Goal: Transaction & Acquisition: Purchase product/service

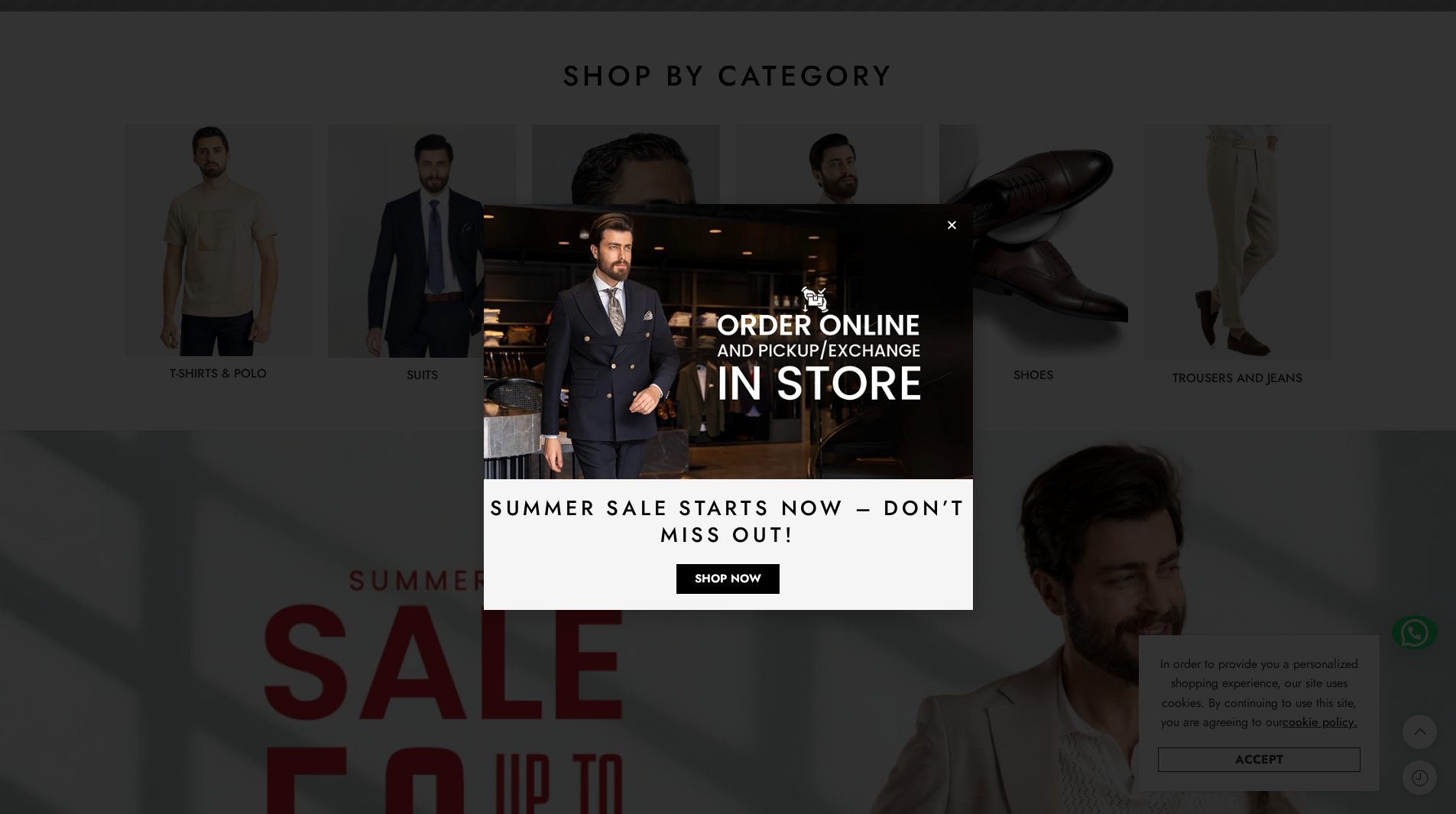
drag, startPoint x: 0, startPoint y: 0, endPoint x: 944, endPoint y: 227, distance: 970.9
click at [952, 225] on use "Close" at bounding box center [952, 225] width 8 height 8
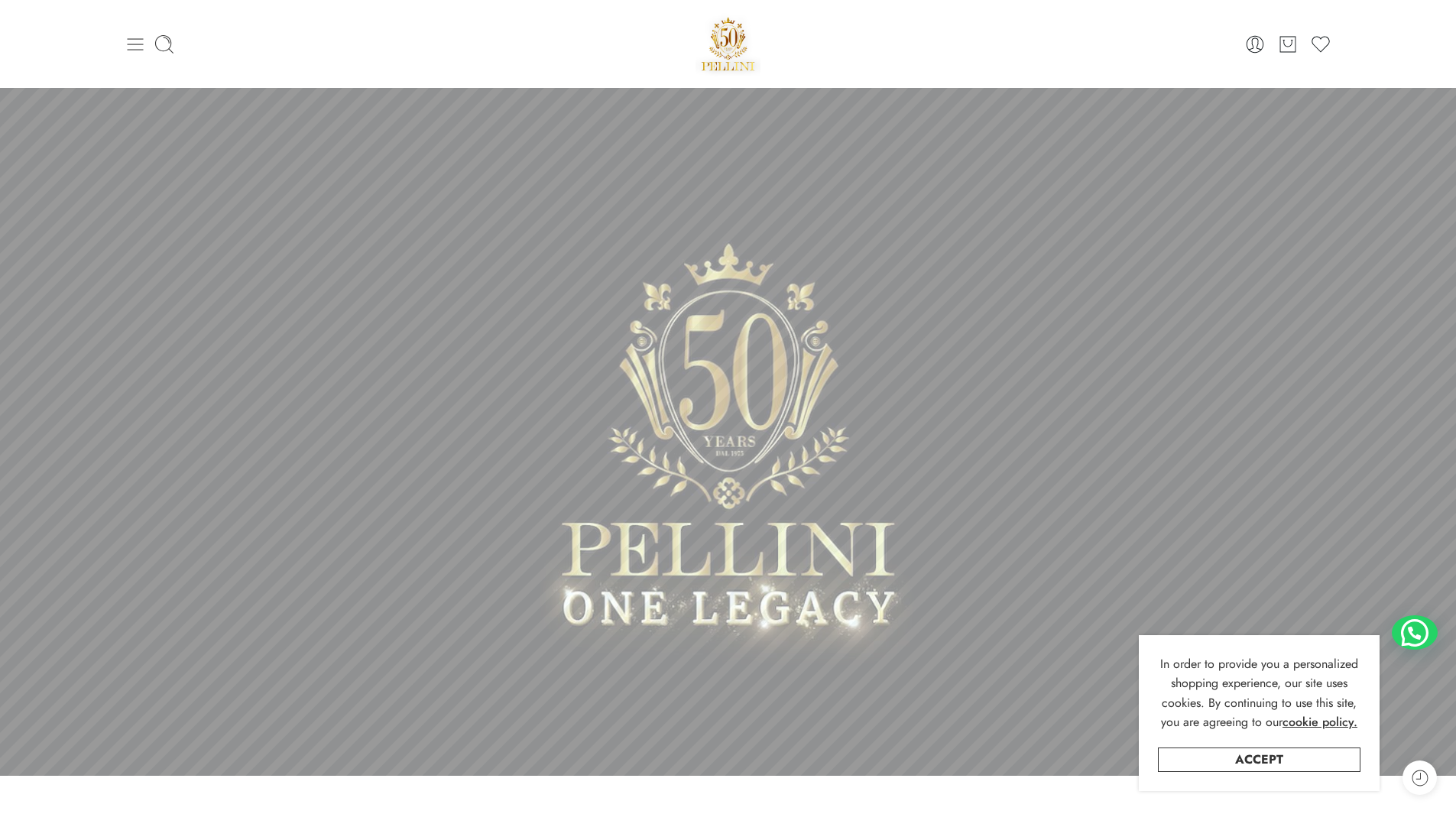
click at [140, 45] on icon at bounding box center [135, 44] width 22 height 22
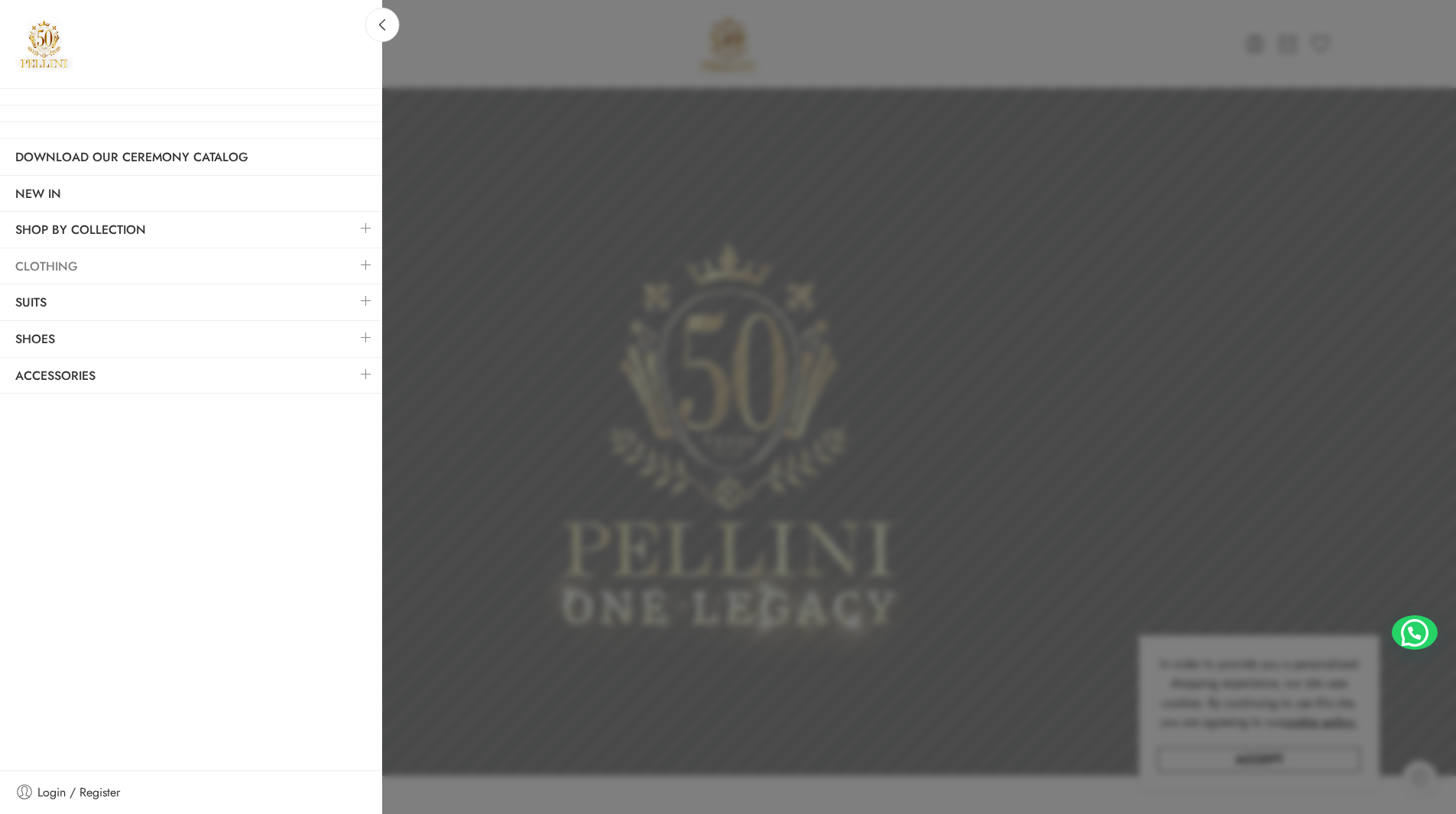
click at [133, 266] on link "Clothing" at bounding box center [191, 266] width 382 height 35
click at [366, 269] on link at bounding box center [366, 264] width 32 height 33
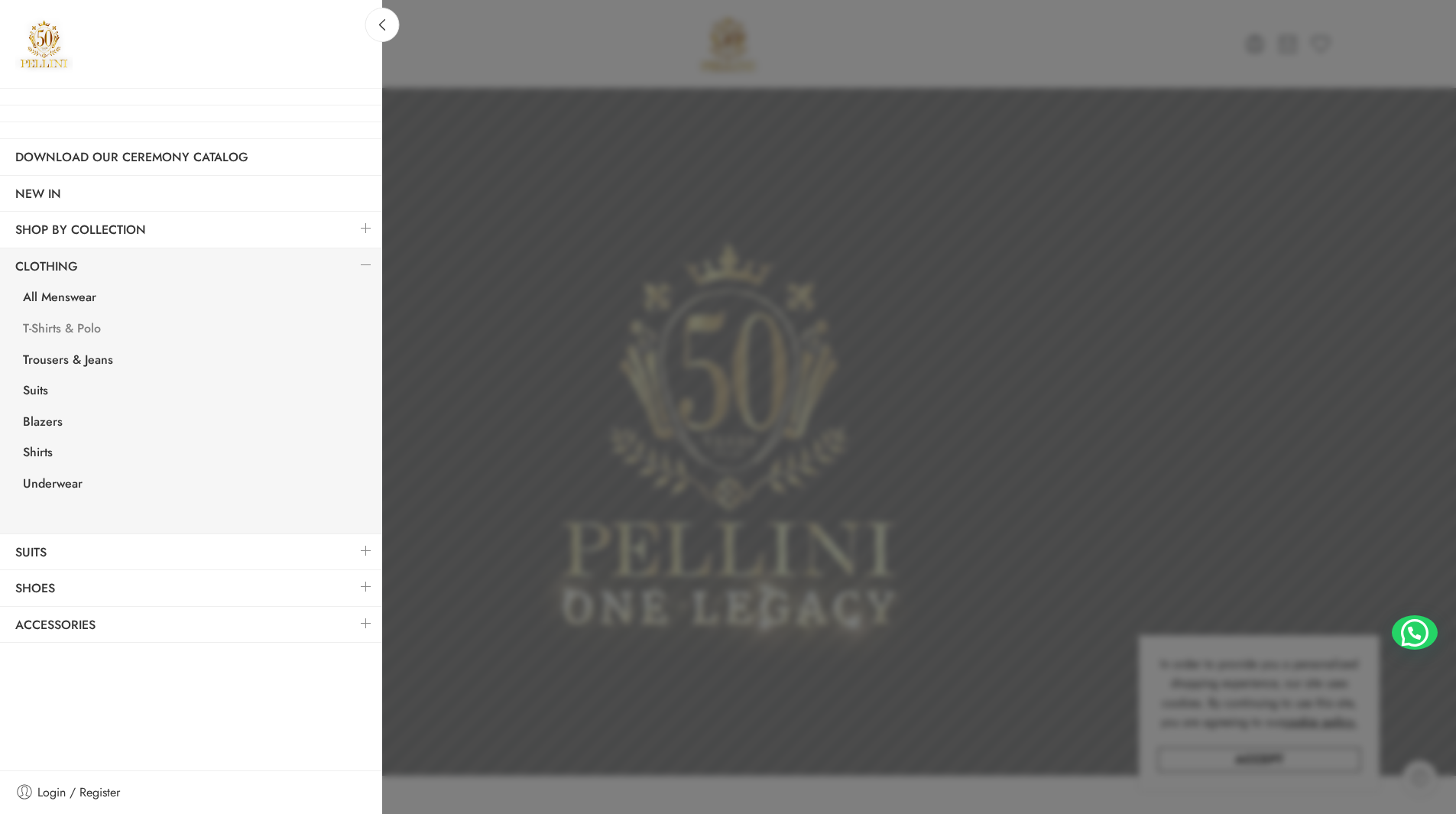
click at [62, 328] on link "T-Shirts & Polo" at bounding box center [195, 329] width 375 height 31
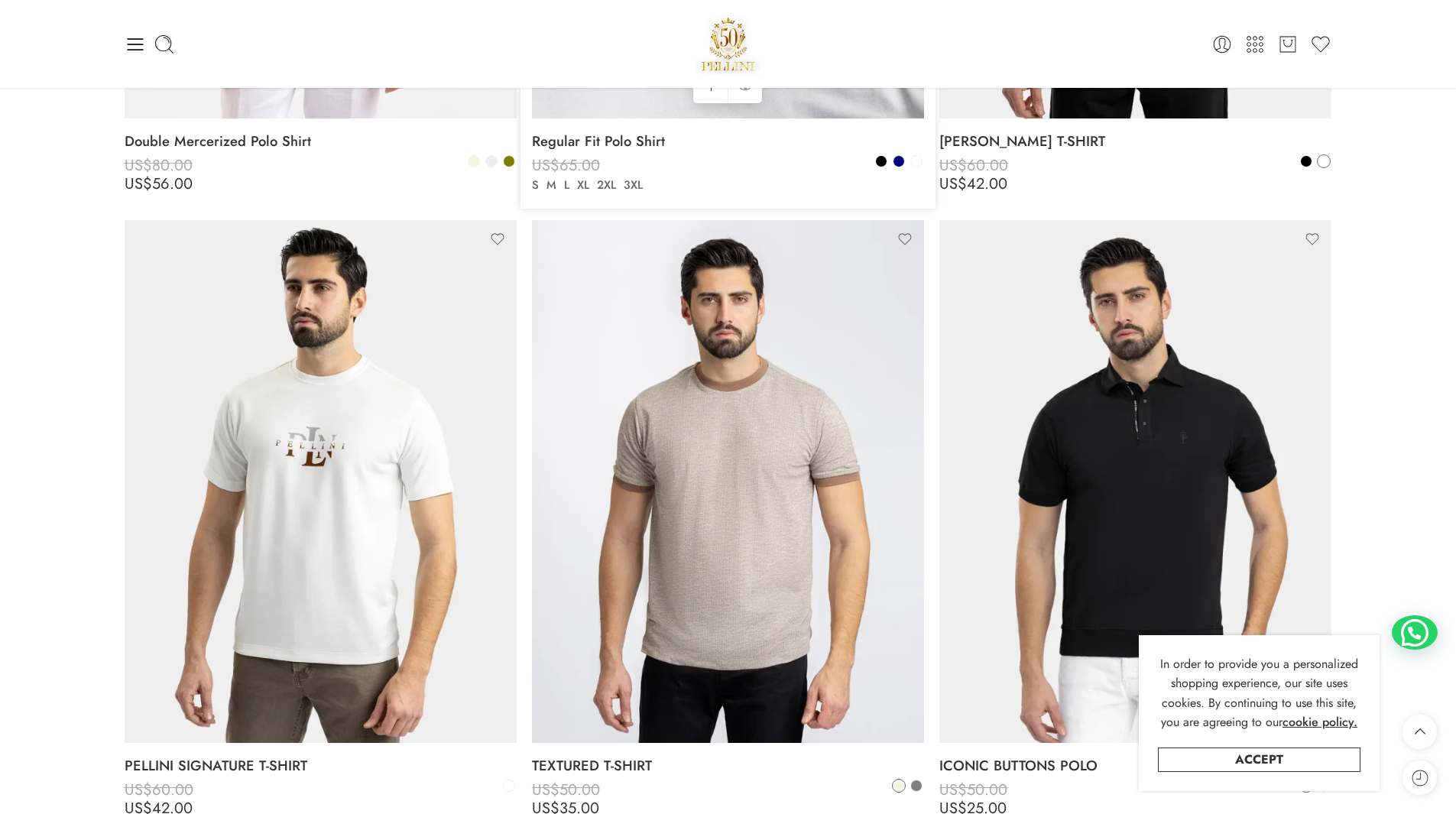
scroll to position [1299, 0]
